Goal: Information Seeking & Learning: Compare options

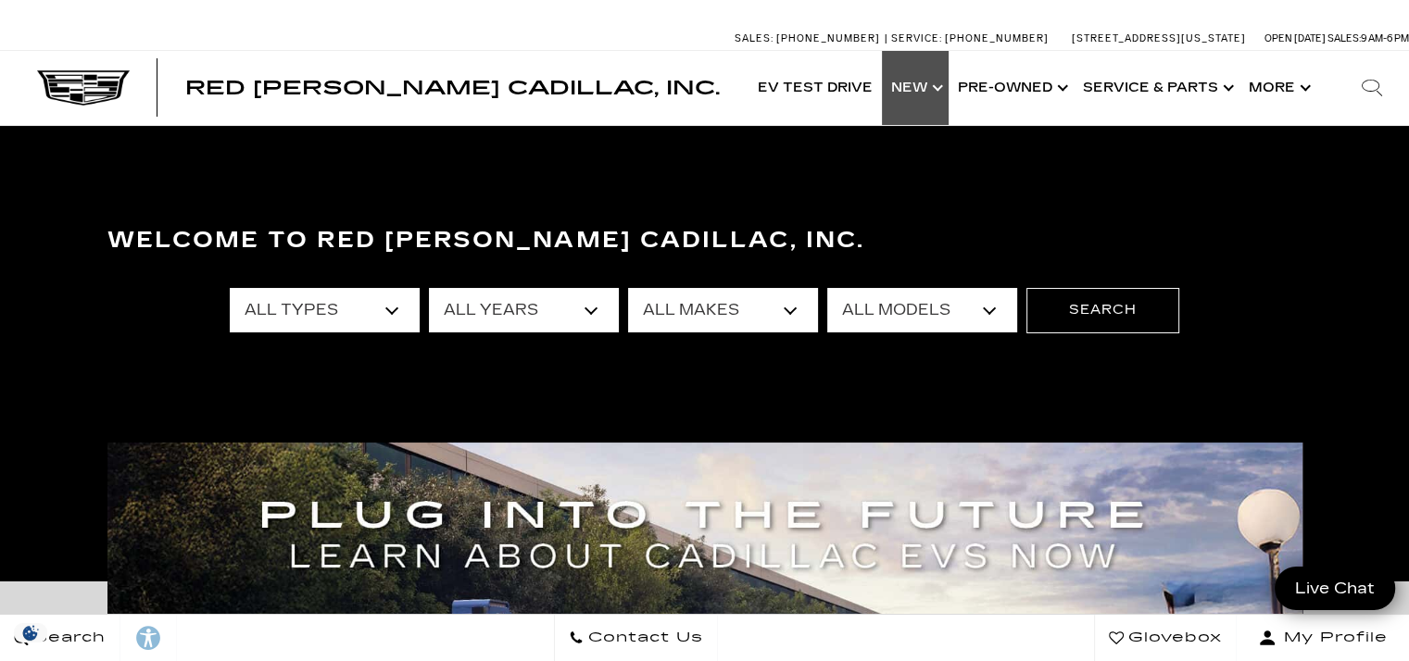
click at [920, 87] on link "Show New" at bounding box center [915, 88] width 67 height 74
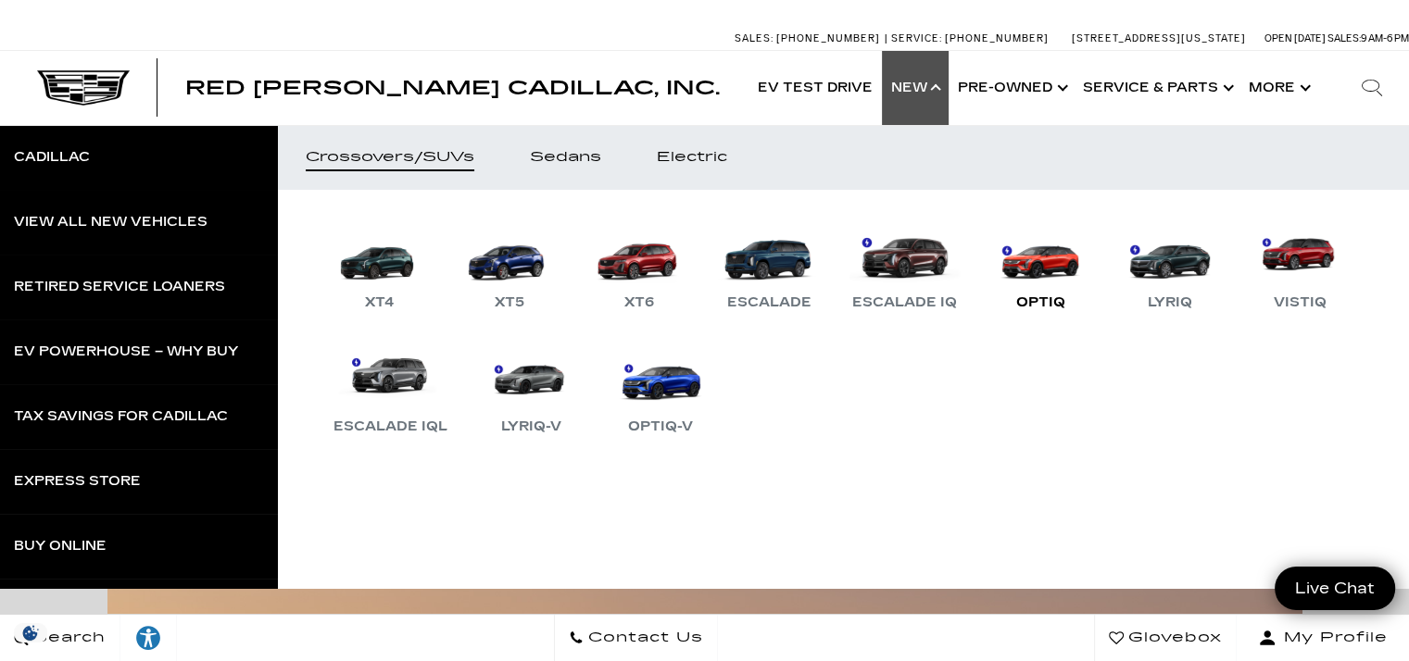
click at [1057, 283] on link "OPTIQ" at bounding box center [1040, 266] width 111 height 96
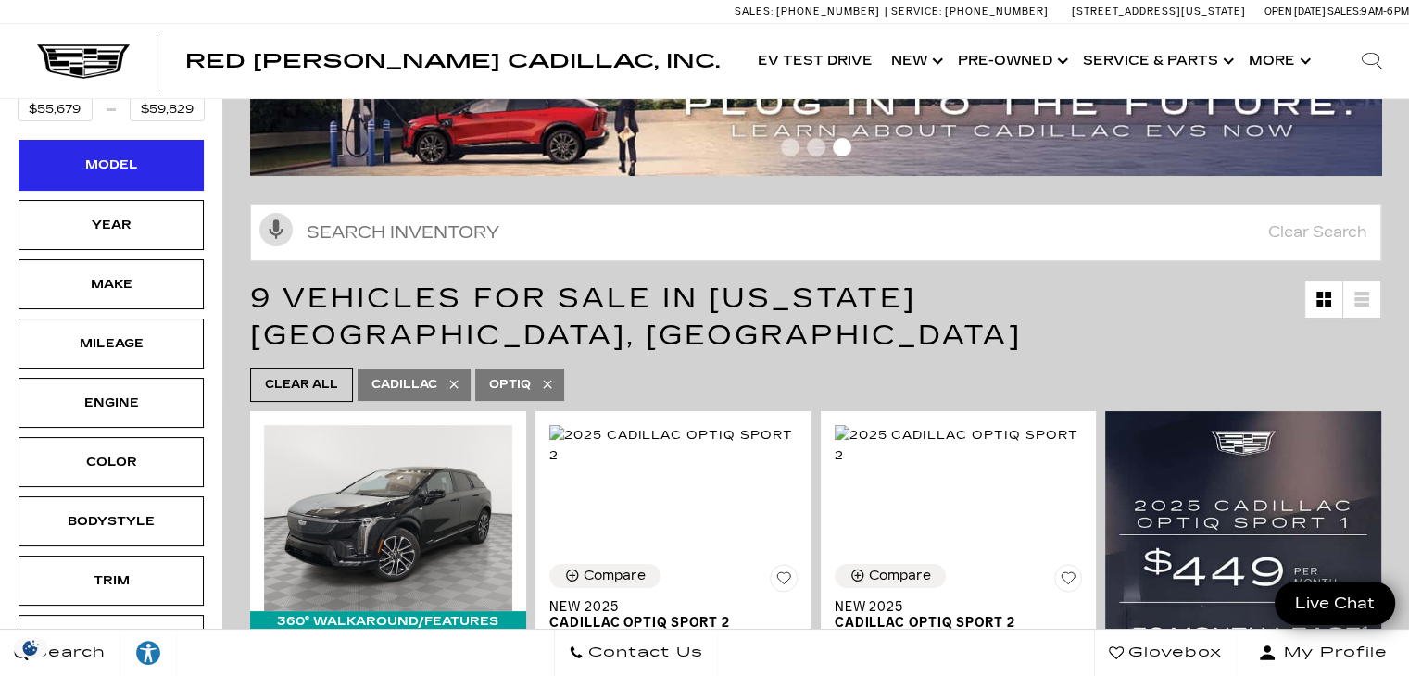
click at [138, 178] on div "Model" at bounding box center [111, 165] width 185 height 50
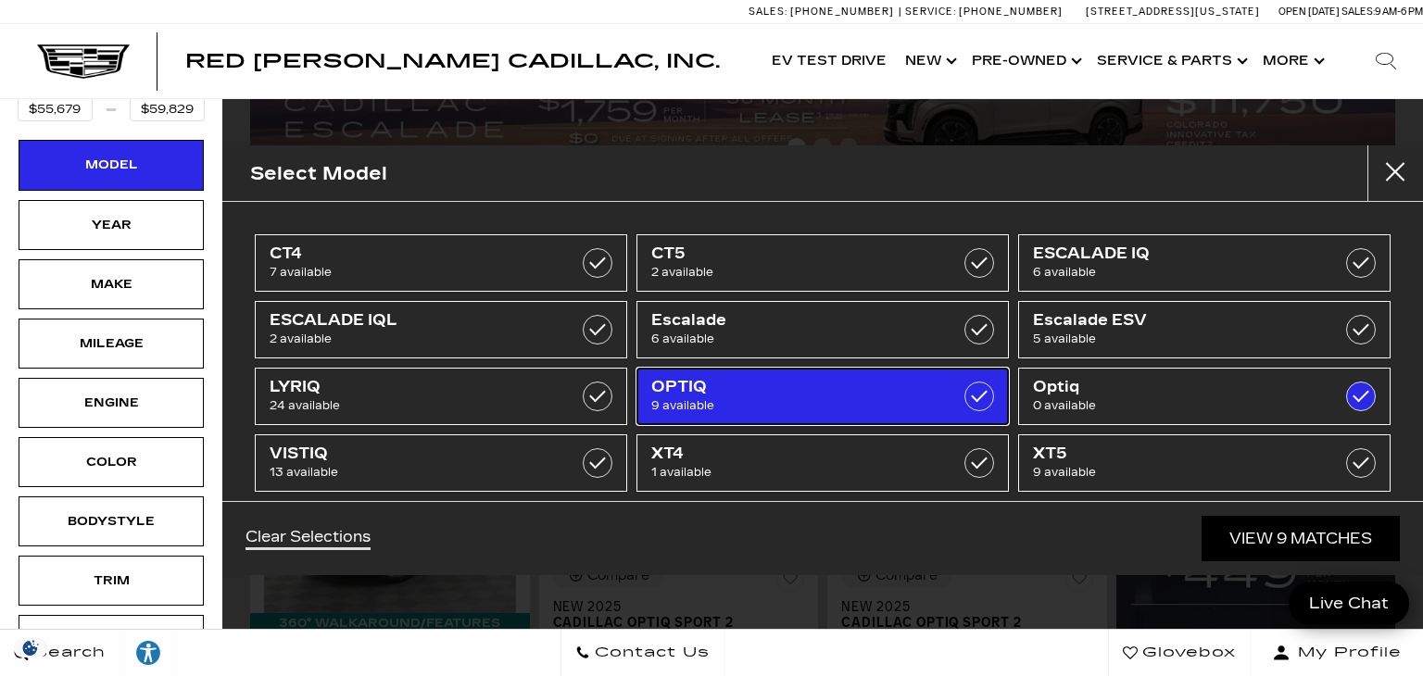
click at [845, 412] on span "9 available" at bounding box center [797, 405] width 292 height 19
checkbox input "true"
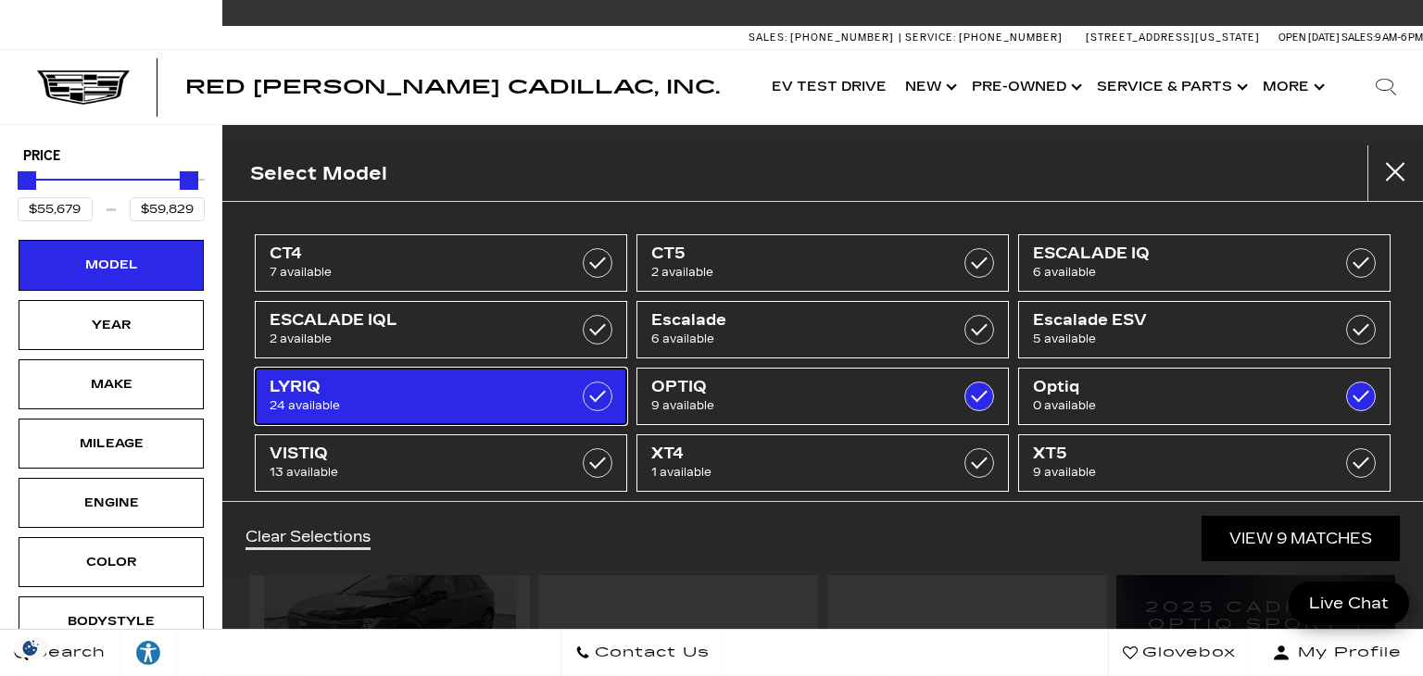
click at [493, 396] on span "24 available" at bounding box center [416, 405] width 292 height 19
type input "$91,110"
checkbox input "true"
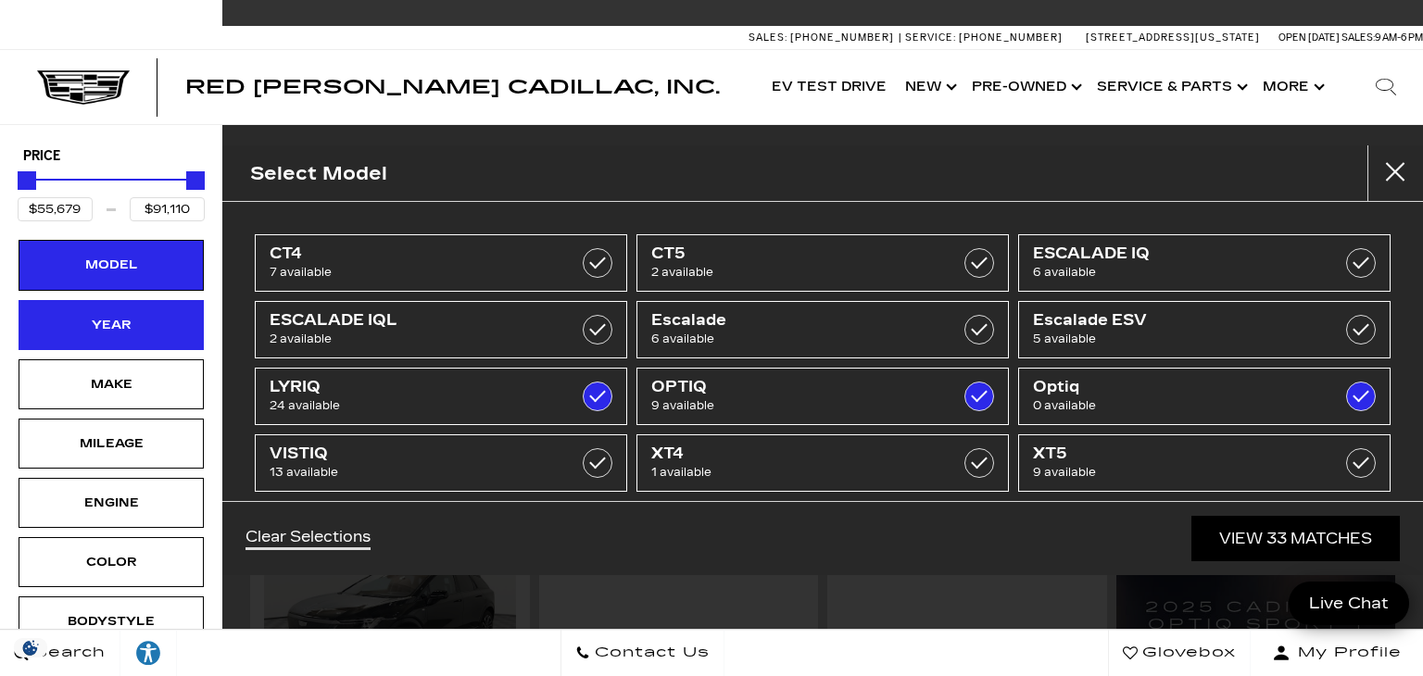
click at [156, 322] on div "Year" at bounding box center [111, 325] width 93 height 20
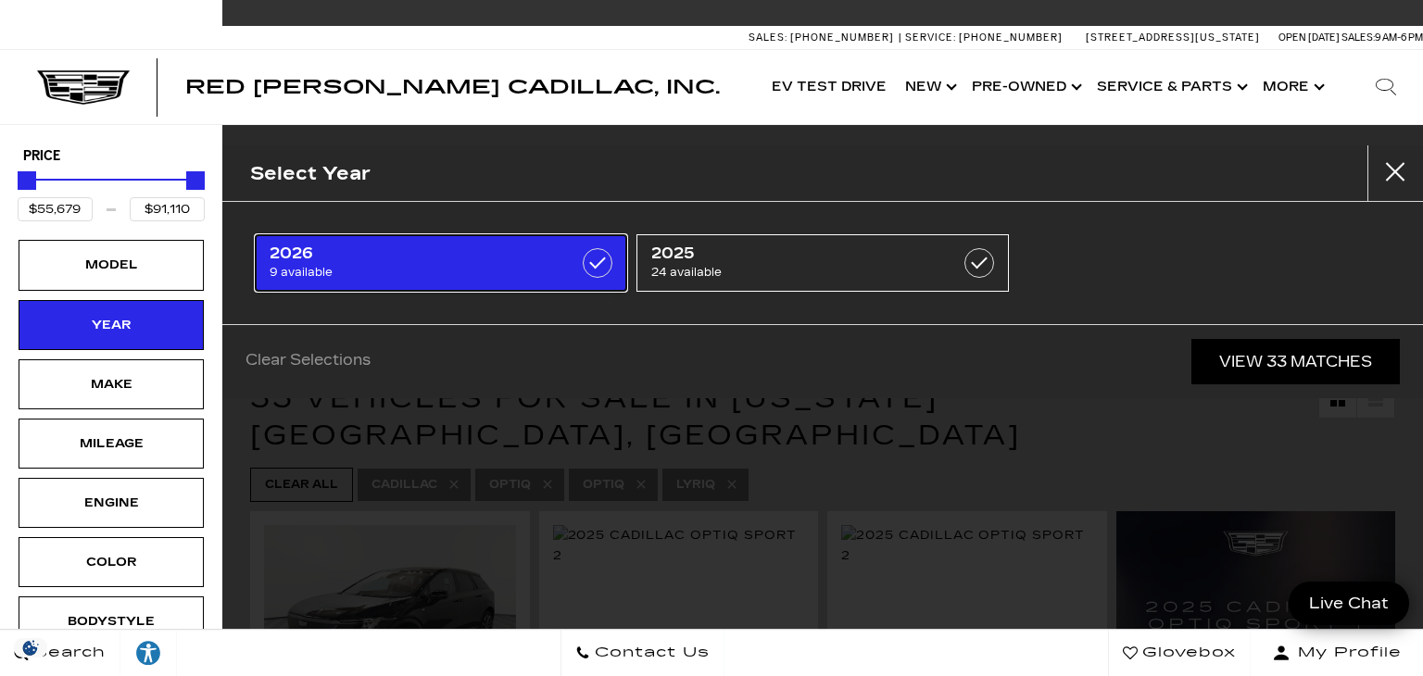
click at [597, 259] on label at bounding box center [598, 263] width 30 height 30
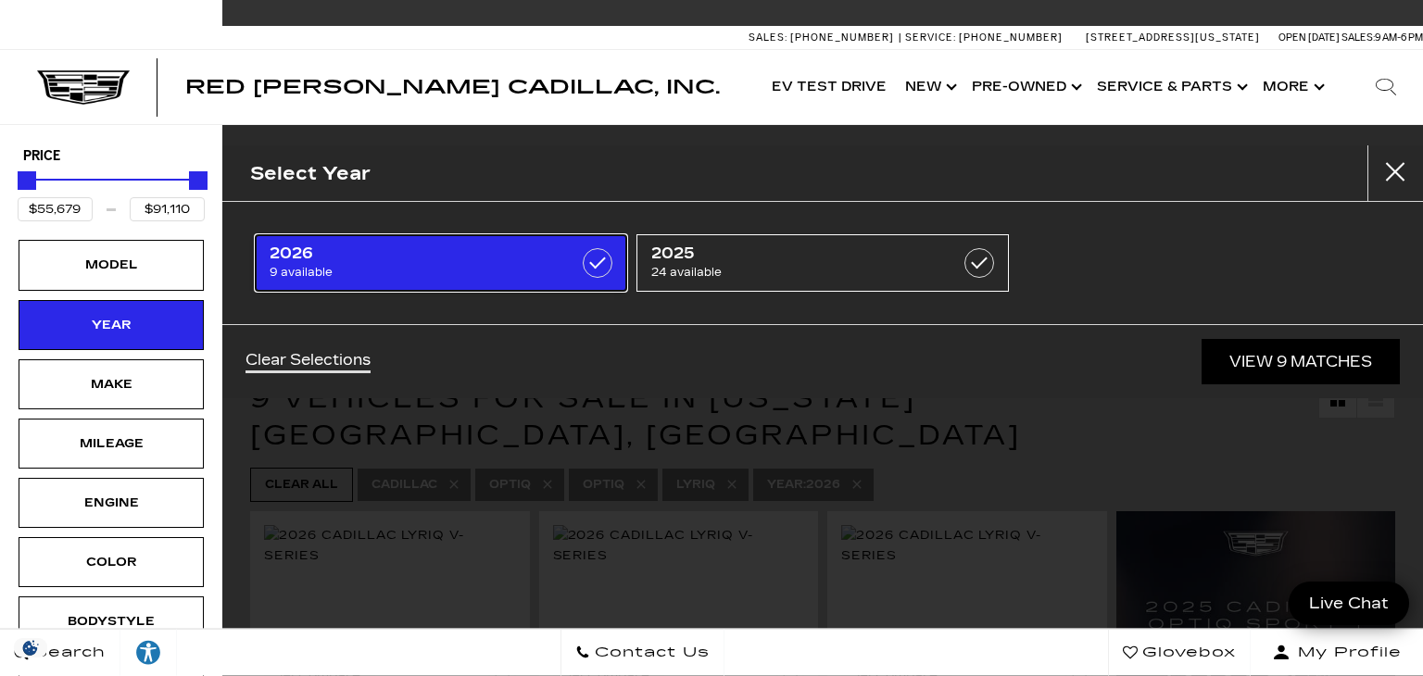
type input "$81,285"
checkbox input "true"
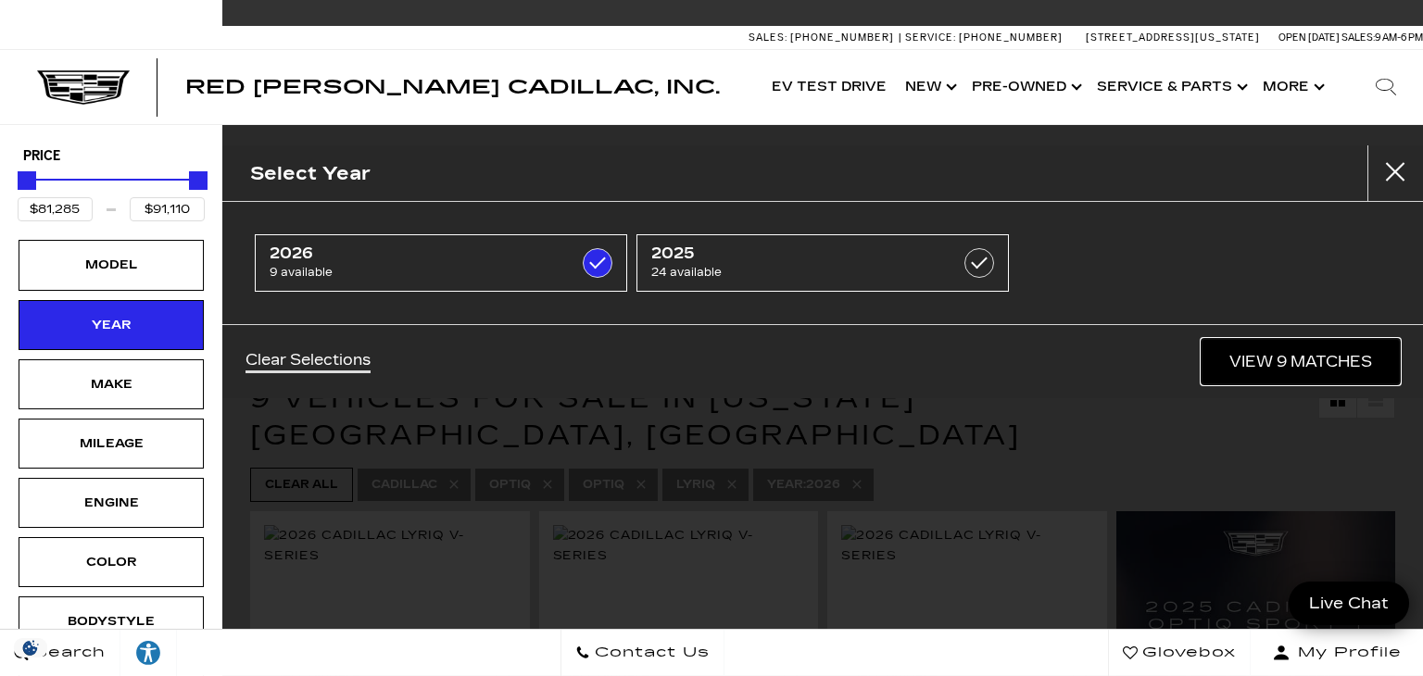
click at [1314, 367] on link "View 9 Matches" at bounding box center [1300, 361] width 198 height 45
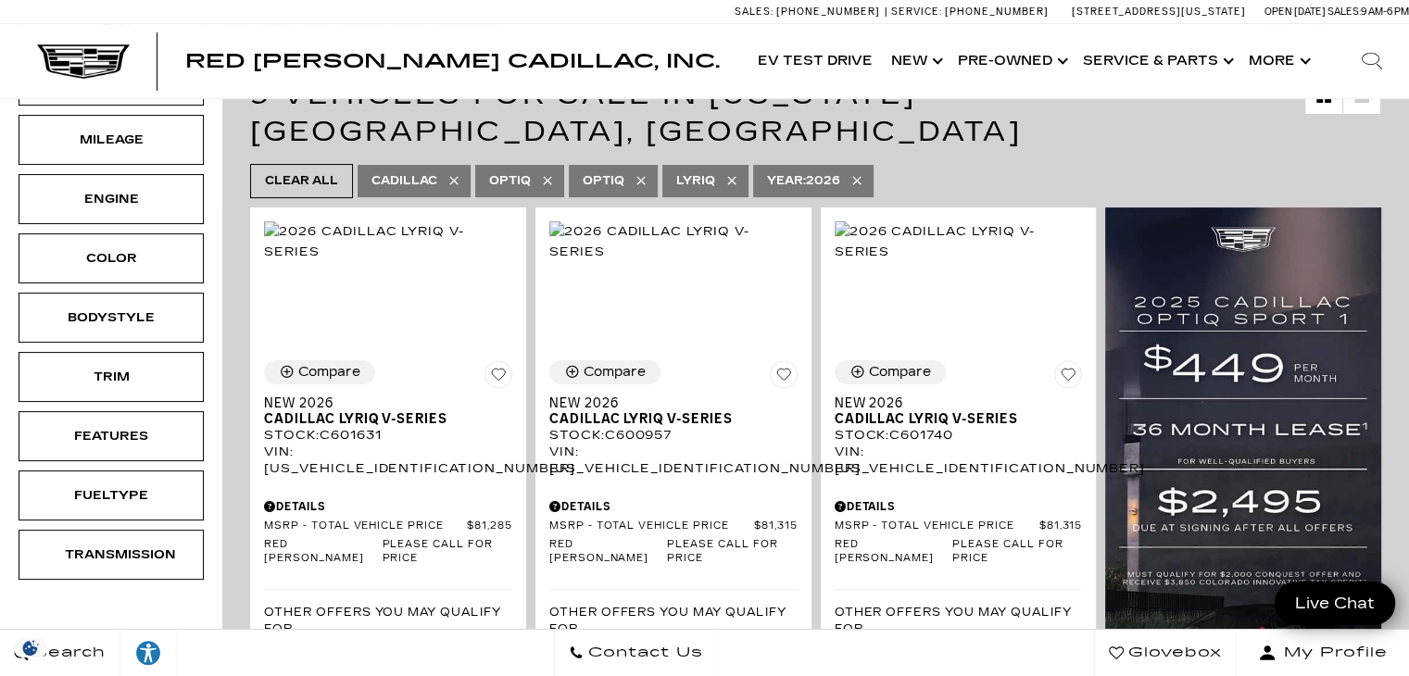
scroll to position [304, 0]
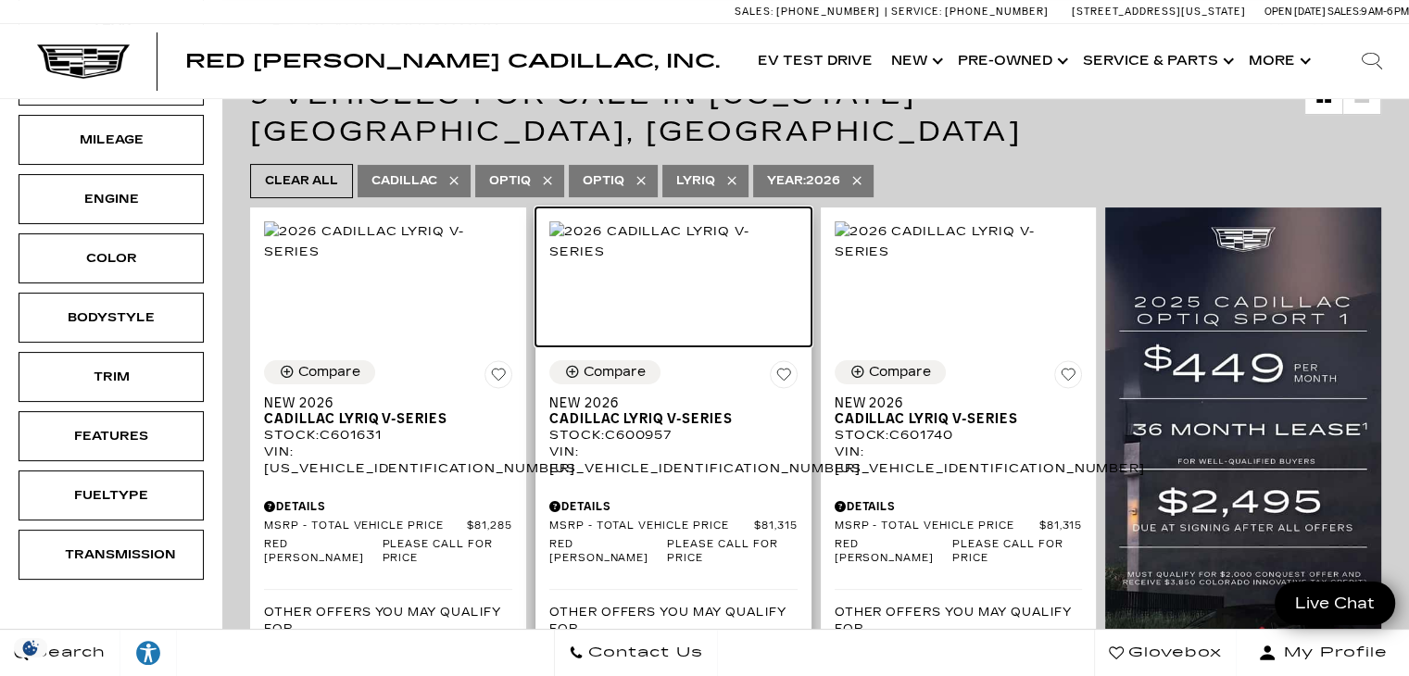
click at [681, 262] on img at bounding box center [673, 241] width 248 height 41
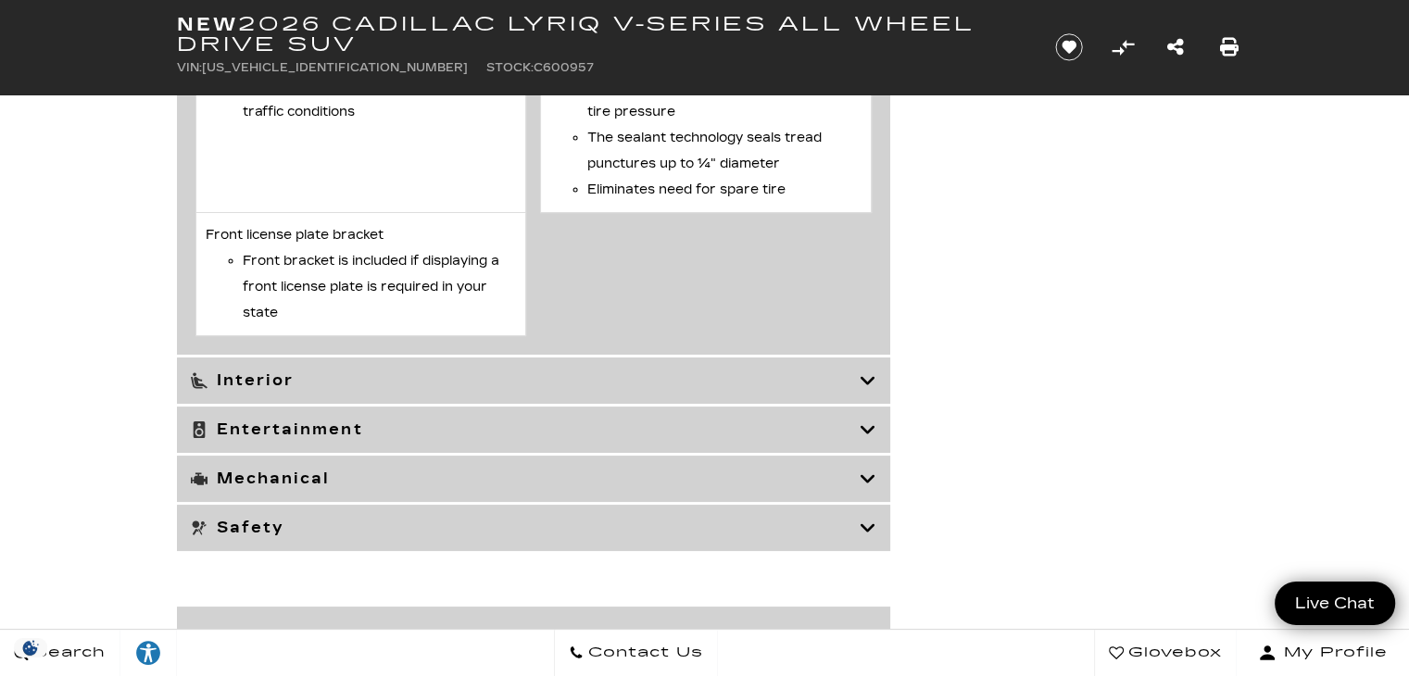
scroll to position [7150, 0]
click at [883, 501] on div "Mechanical" at bounding box center [533, 478] width 713 height 46
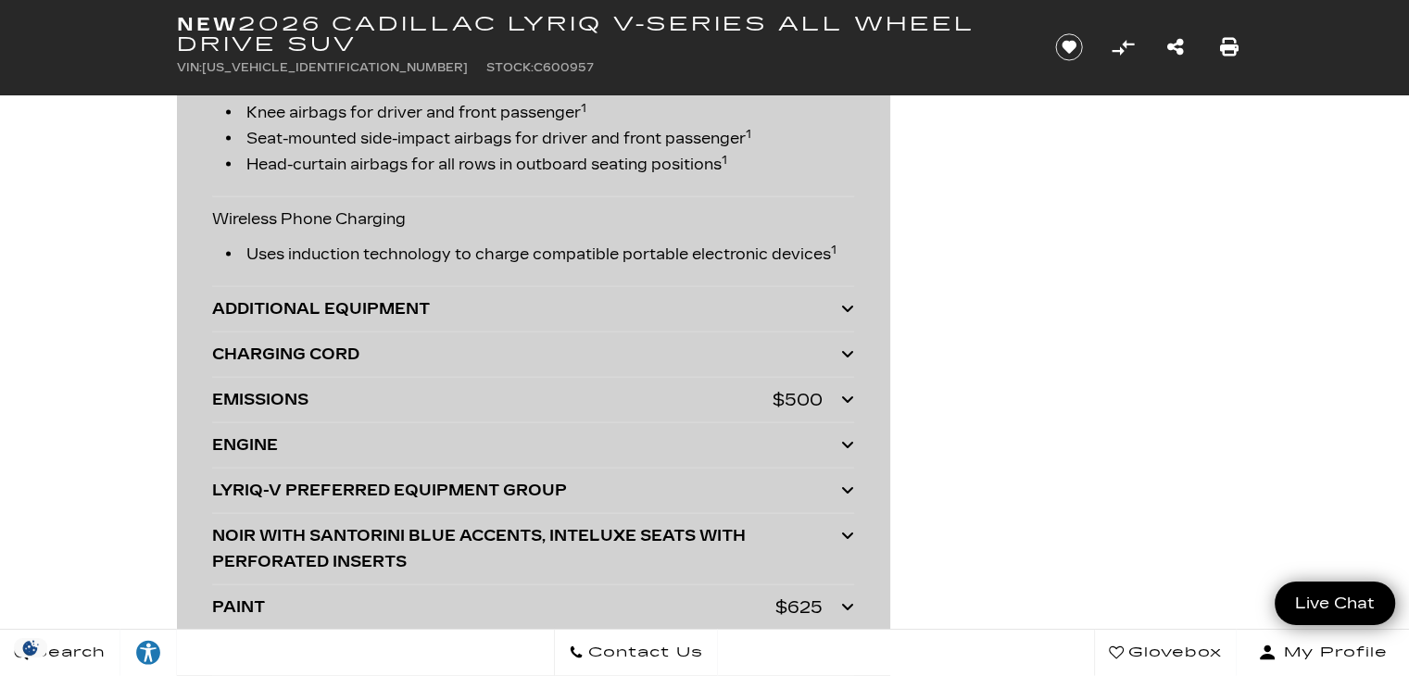
scroll to position [3957, 0]
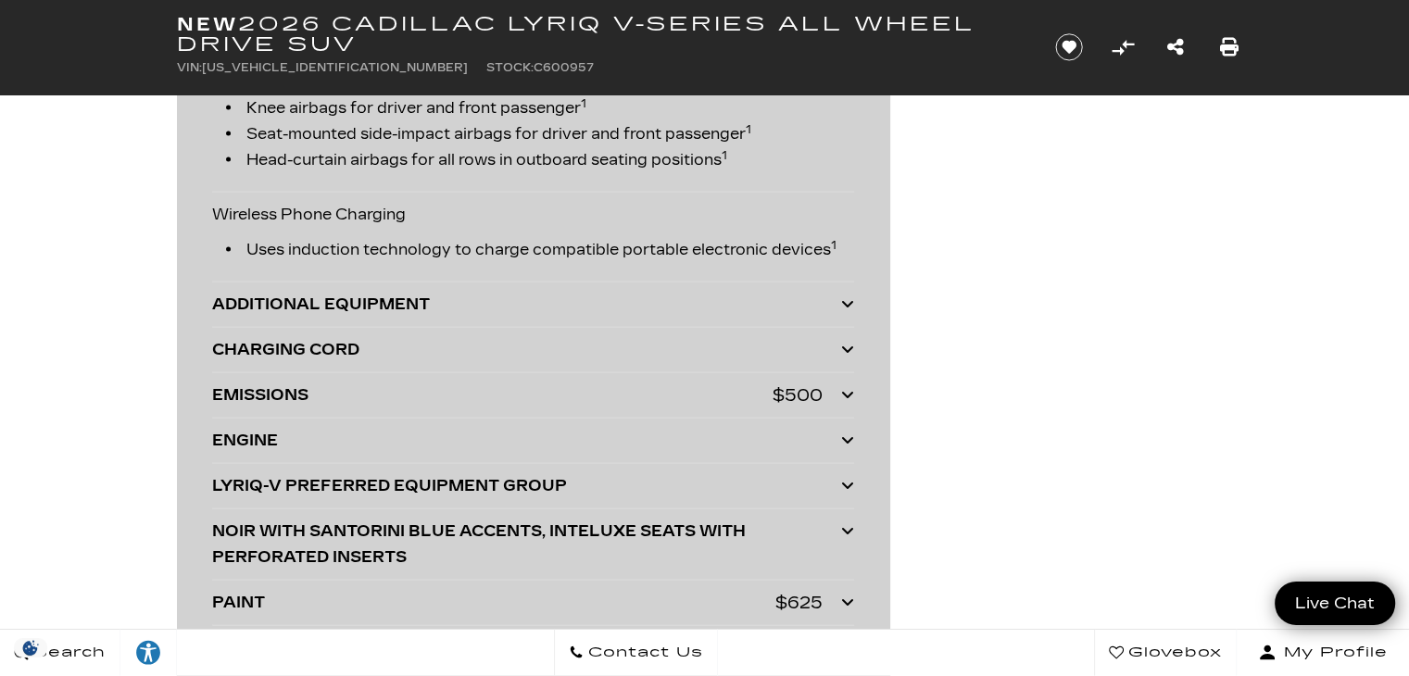
click at [847, 445] on div at bounding box center [847, 441] width 13 height 26
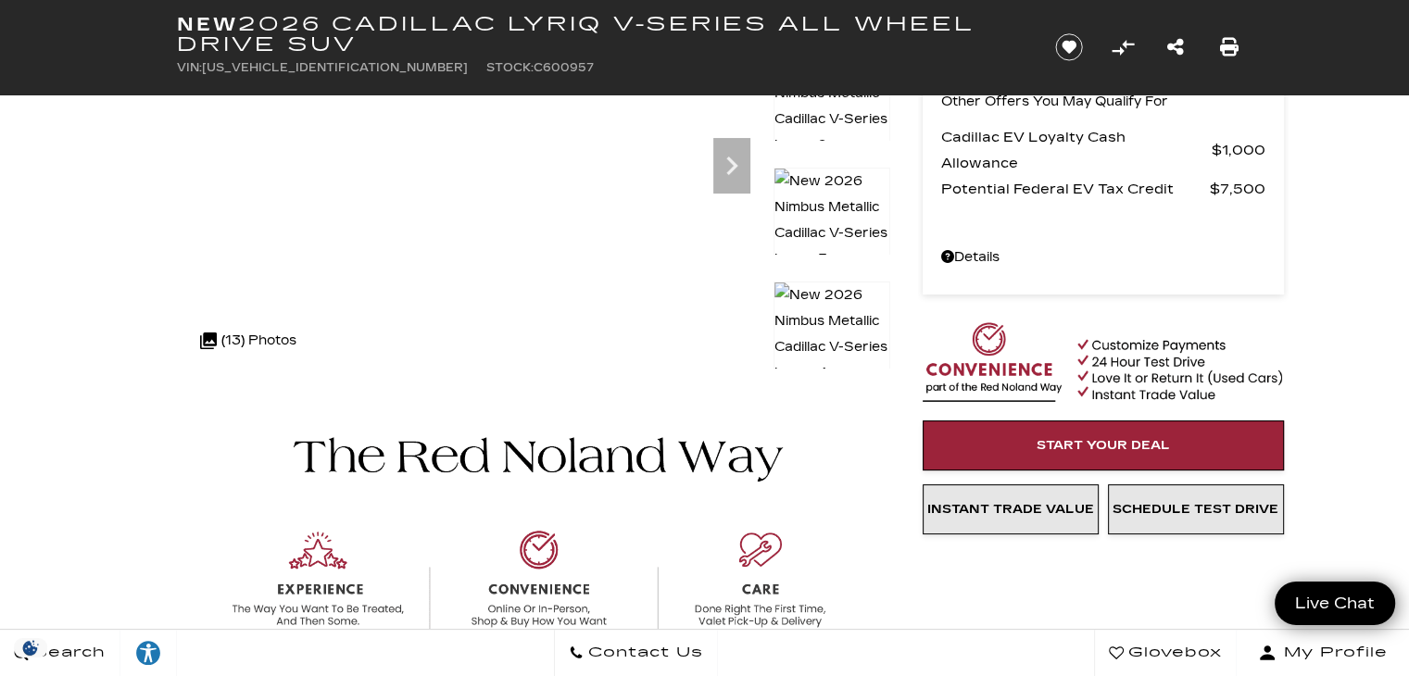
scroll to position [0, 0]
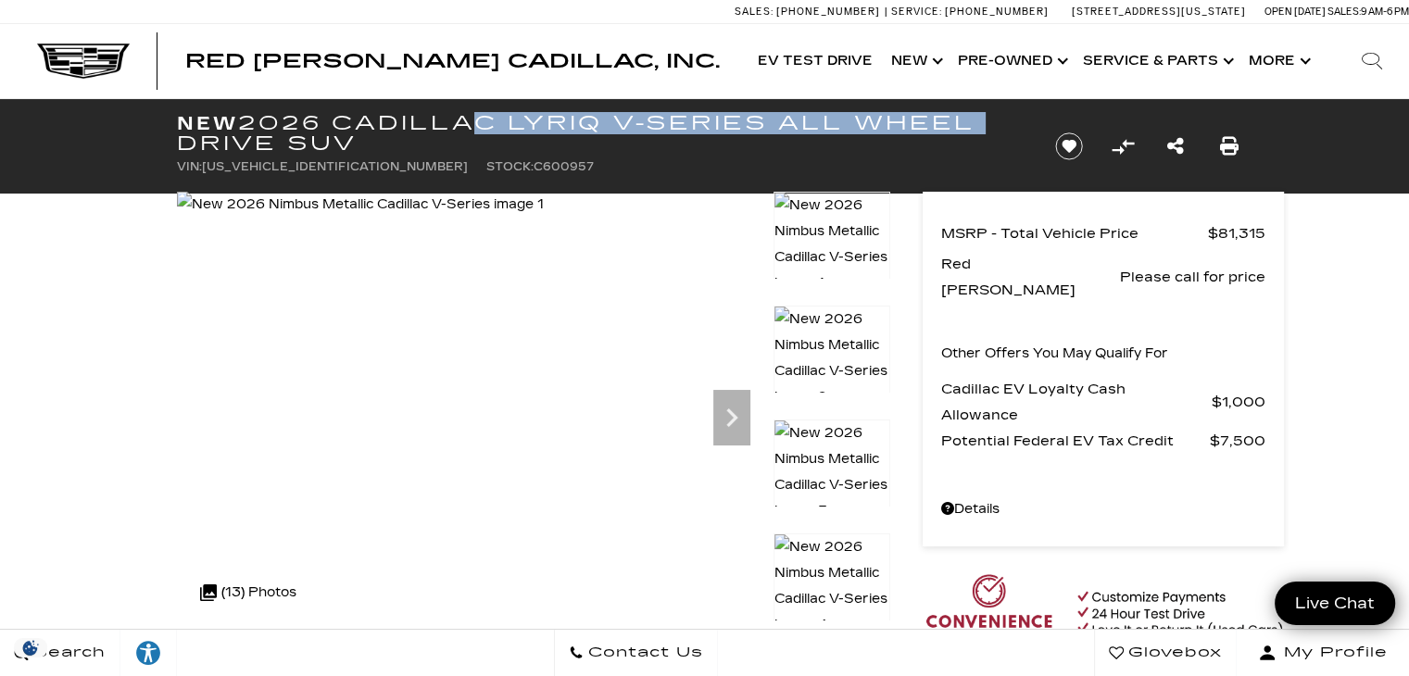
drag, startPoint x: 989, startPoint y: 125, endPoint x: 456, endPoint y: 114, distance: 533.7
click at [456, 114] on h1 "New 2026 Cadillac LYRIQ V-Series All Wheel Drive SUV" at bounding box center [601, 133] width 848 height 41
click at [988, 131] on h1 "New 2026 Cadillac LYRIQ V-Series All Wheel Drive SUV" at bounding box center [601, 133] width 848 height 41
drag, startPoint x: 985, startPoint y: 123, endPoint x: 712, endPoint y: 111, distance: 272.6
click at [712, 113] on h1 "New 2026 Cadillac LYRIQ V-Series All Wheel Drive SUV" at bounding box center [601, 133] width 848 height 41
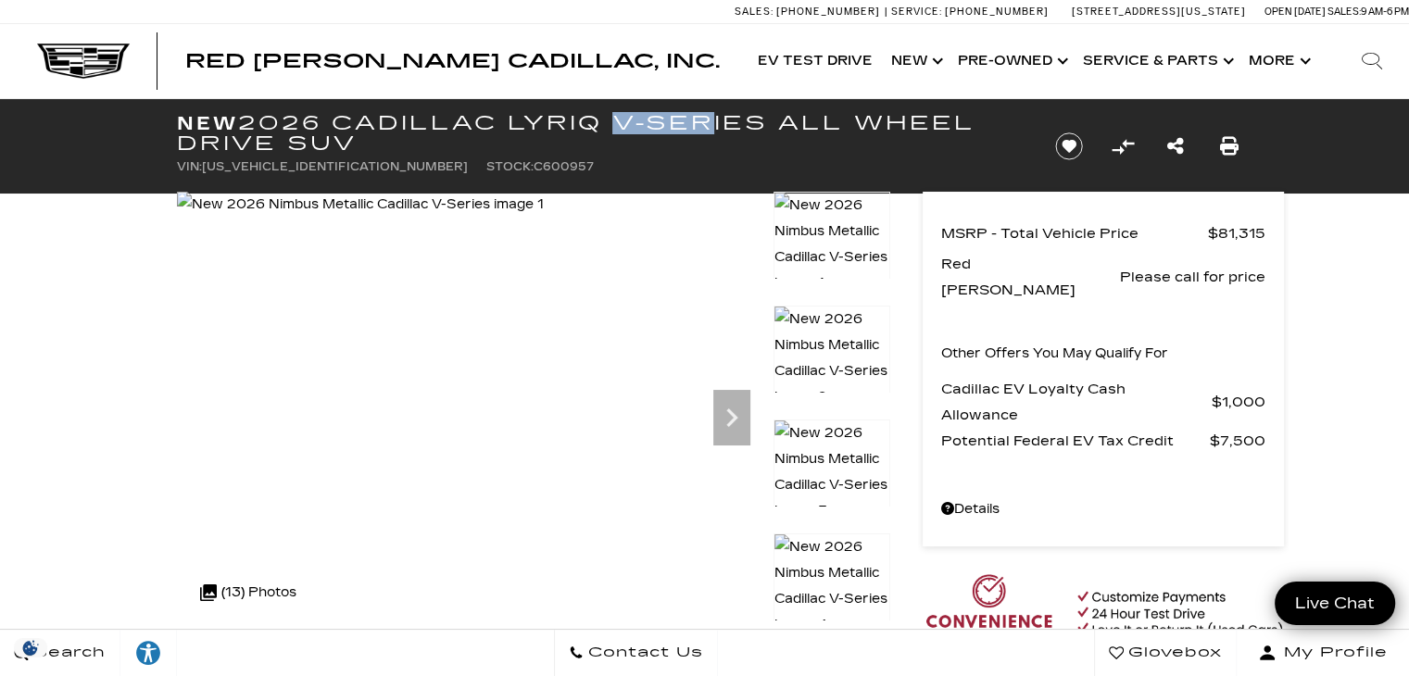
drag, startPoint x: 707, startPoint y: 103, endPoint x: 600, endPoint y: 122, distance: 108.3
click at [600, 122] on div "New 2026 Cadillac LYRIQ V-Series All Wheel Drive SUV VIN: 1GYXPZRL9TZ600957 Sto…" at bounding box center [593, 146] width 889 height 94
click at [885, 192] on img at bounding box center [831, 245] width 117 height 106
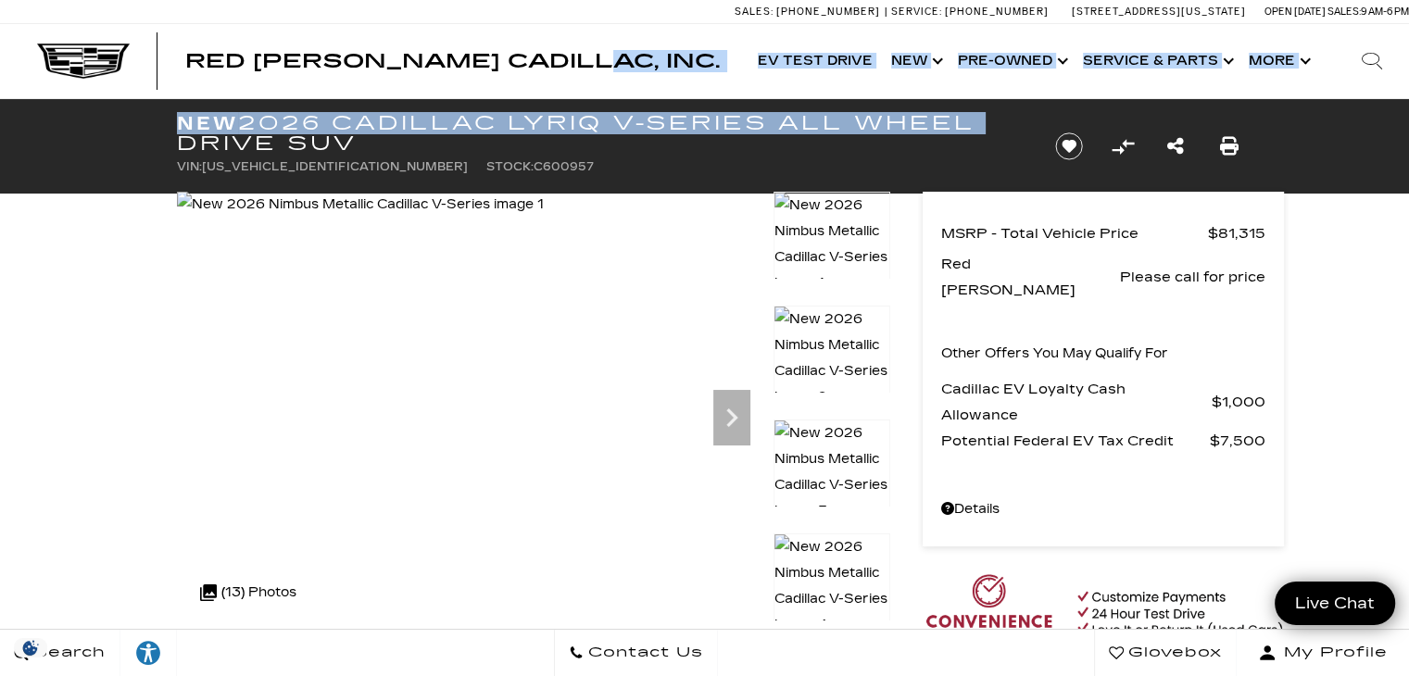
drag, startPoint x: 984, startPoint y: 117, endPoint x: 599, endPoint y: 94, distance: 385.1
click at [750, 65] on div "Accessible Menu EV Test Drive Show New Cadillac Crossovers/SUVs XT4 XT5 XT6 Esc…" at bounding box center [1032, 61] width 586 height 74
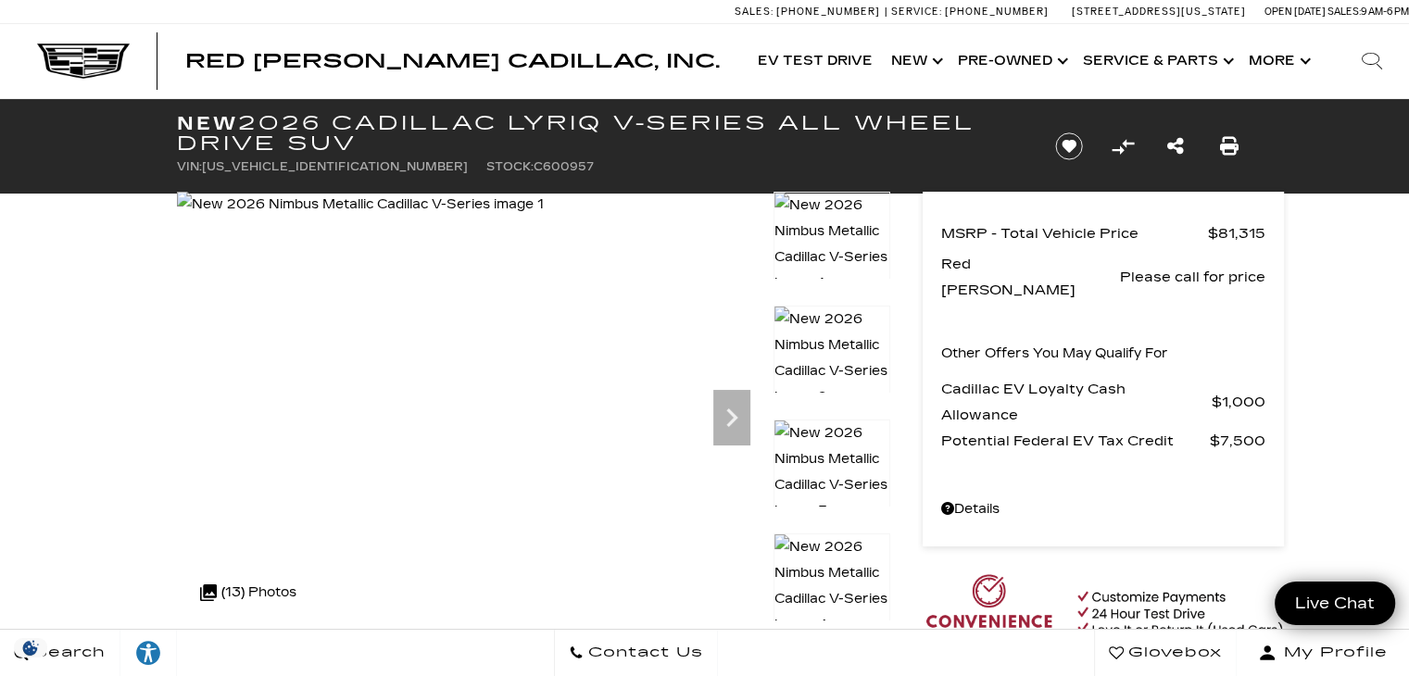
click at [995, 116] on h1 "New 2026 Cadillac LYRIQ V-Series All Wheel Drive SUV" at bounding box center [601, 133] width 848 height 41
click at [974, 118] on h1 "New 2026 Cadillac LYRIQ V-Series All Wheel Drive SUV" at bounding box center [601, 133] width 848 height 41
drag, startPoint x: 976, startPoint y: 116, endPoint x: 953, endPoint y: 116, distance: 23.2
click at [953, 116] on h1 "New 2026 Cadillac LYRIQ V-Series All Wheel Drive SUV" at bounding box center [601, 133] width 848 height 41
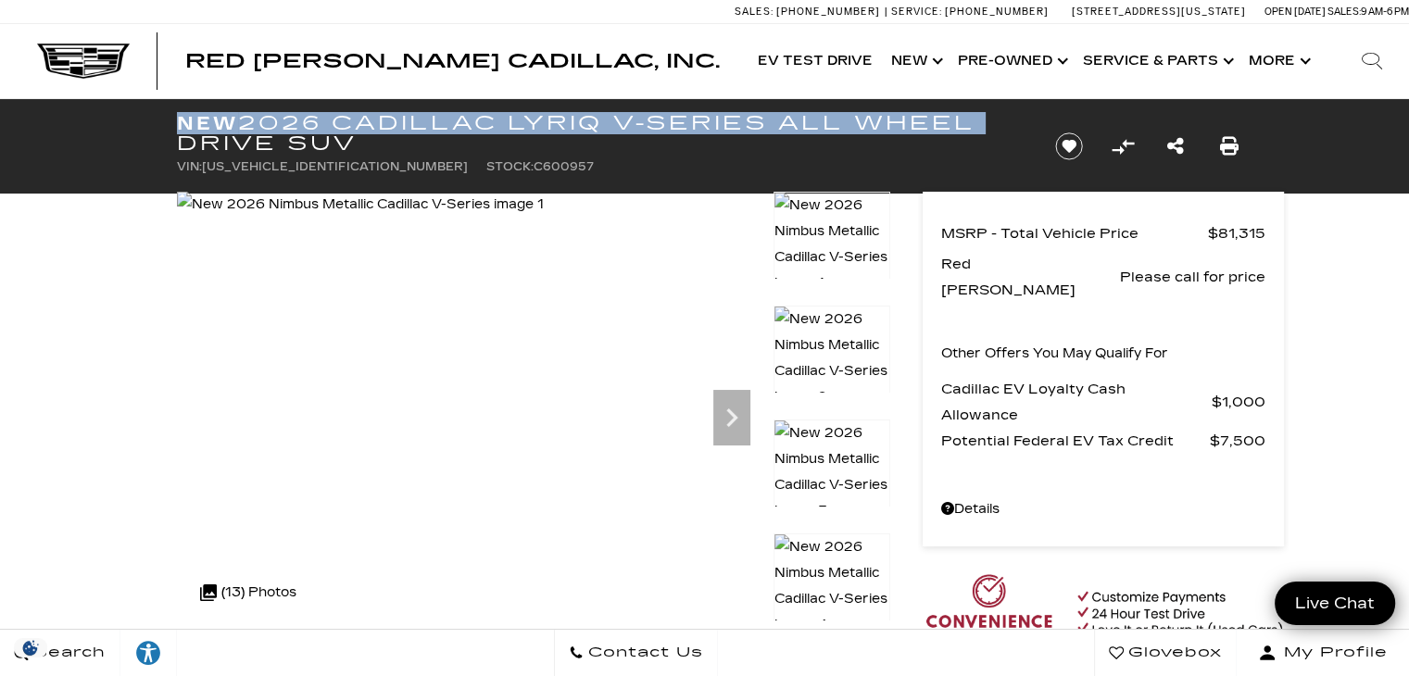
copy h1 "New 2026 Cadillac LYRIQ V-Series All Wheel"
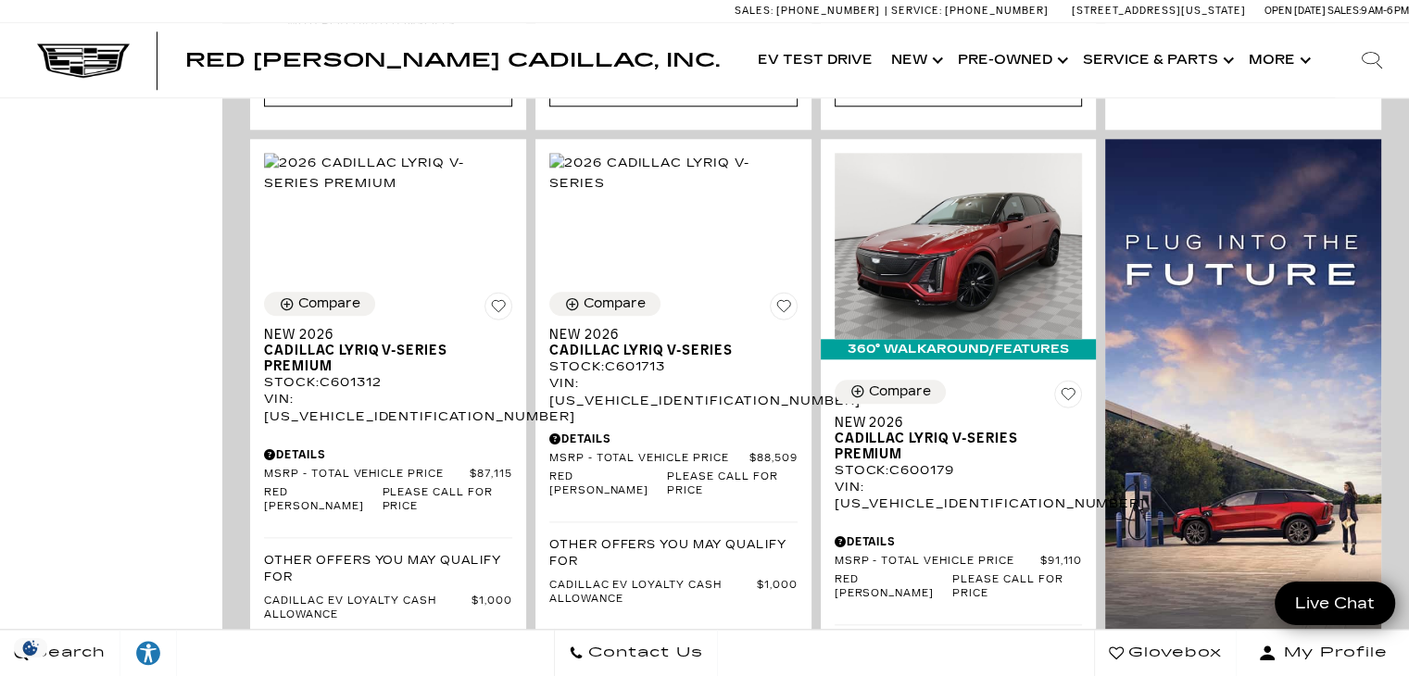
scroll to position [1879, 0]
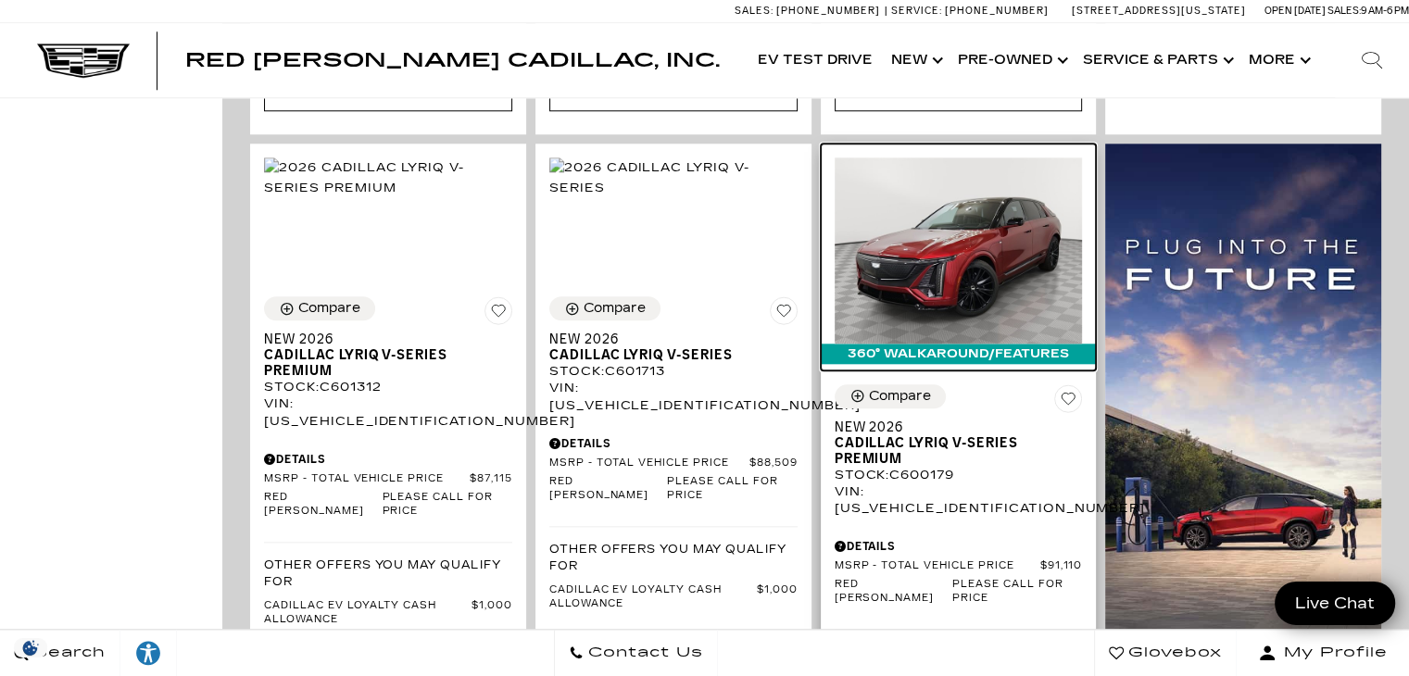
click at [995, 234] on img at bounding box center [959, 250] width 248 height 186
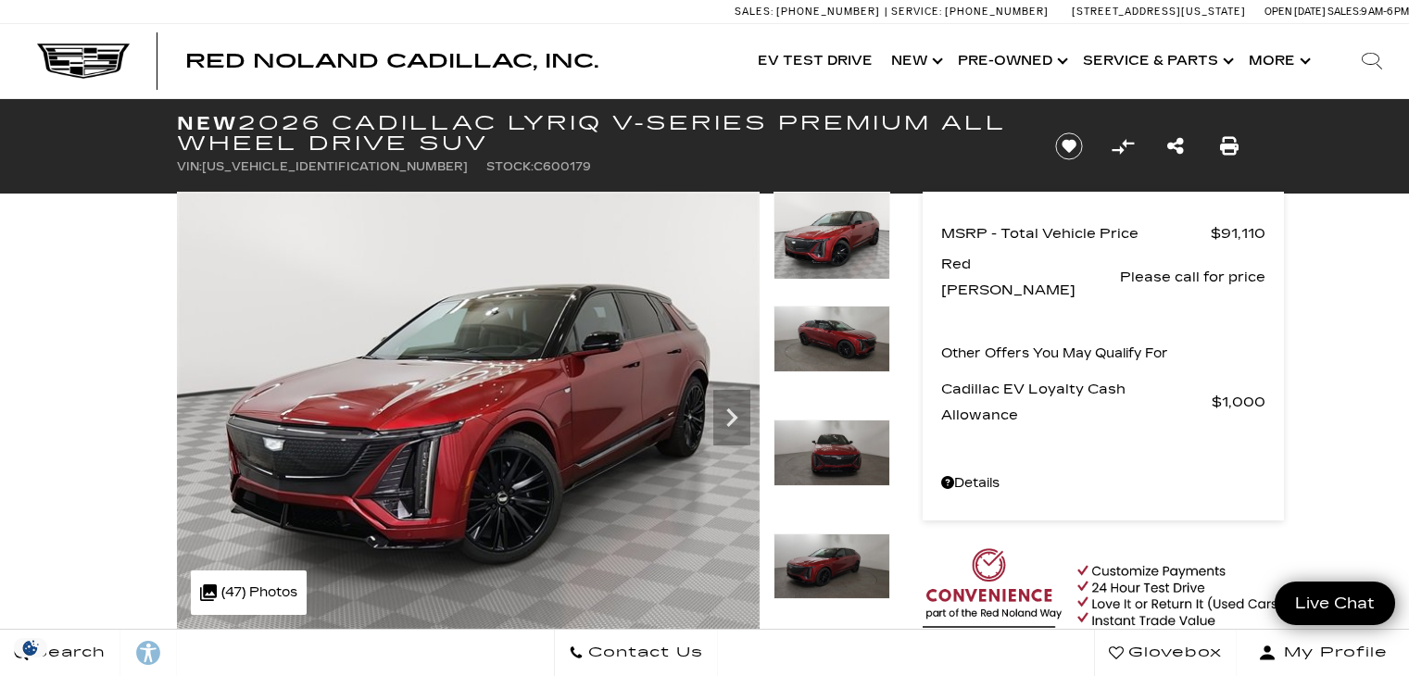
click at [275, 268] on img at bounding box center [468, 410] width 583 height 437
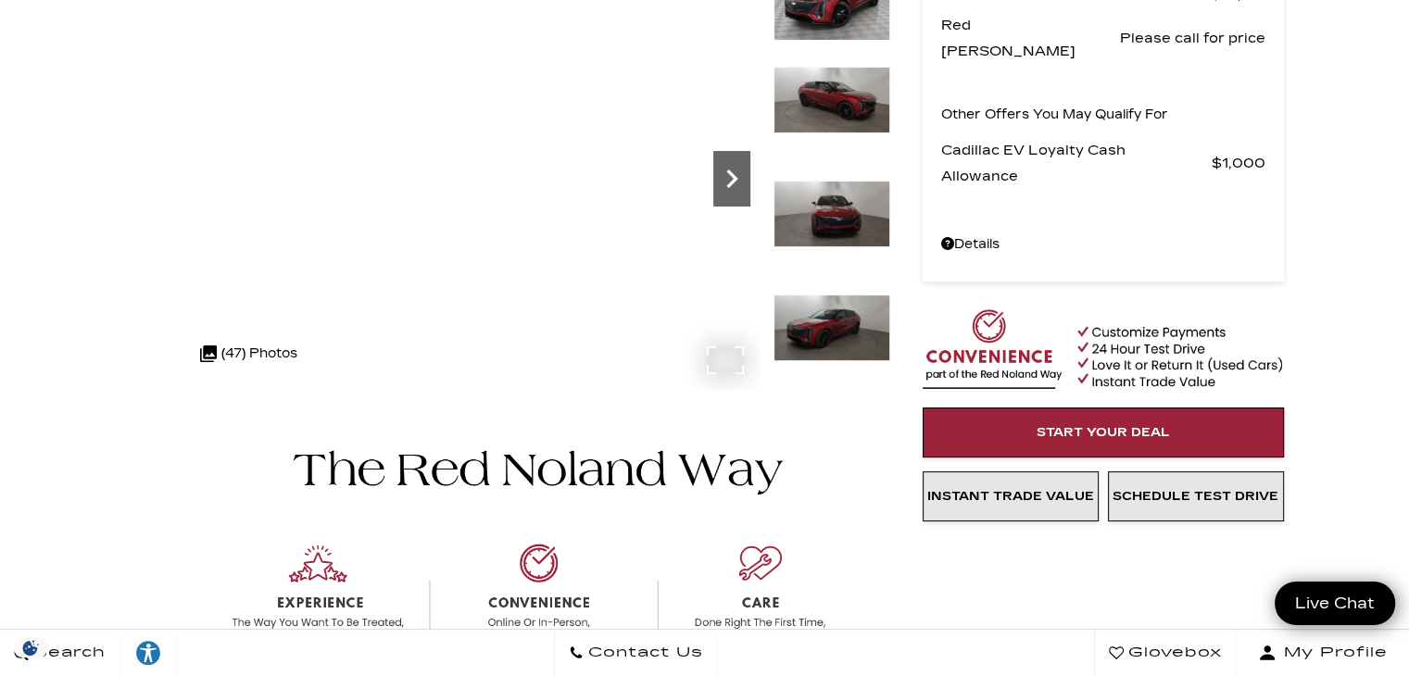
click at [729, 182] on icon "Next" at bounding box center [731, 179] width 11 height 19
